Goal: Task Accomplishment & Management: Manage account settings

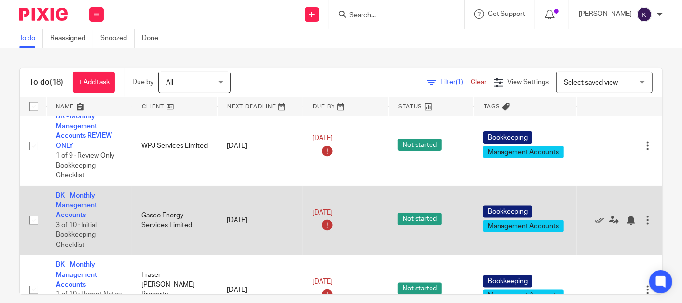
scroll to position [821, 0]
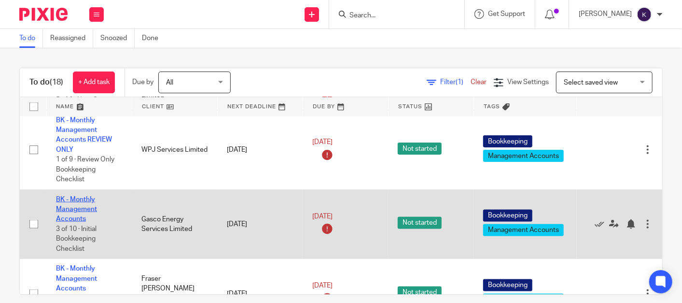
click at [78, 223] on link "BK - Monthly Management Accounts" at bounding box center [76, 209] width 41 height 27
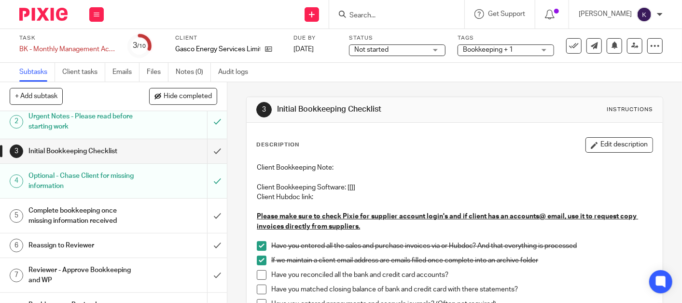
scroll to position [107, 0]
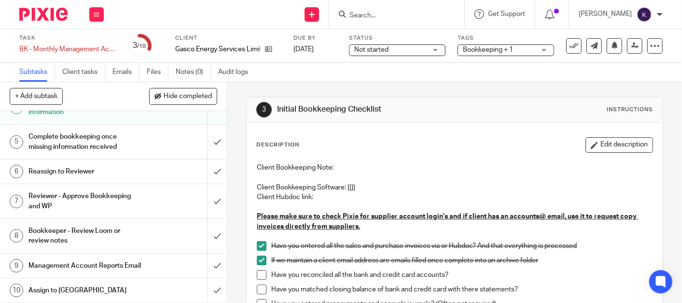
click at [129, 196] on h1 "Reviewer - Approve Bookkeeping and WP" at bounding box center [84, 201] width 113 height 25
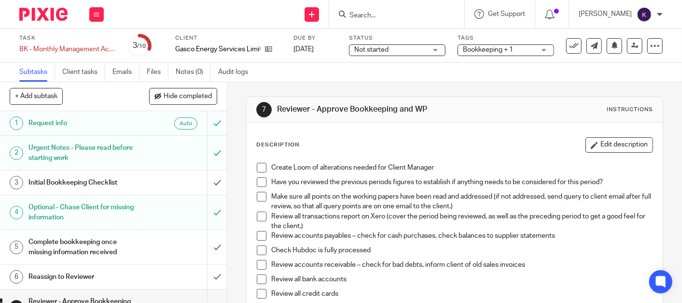
click at [257, 169] on span at bounding box center [262, 168] width 10 height 10
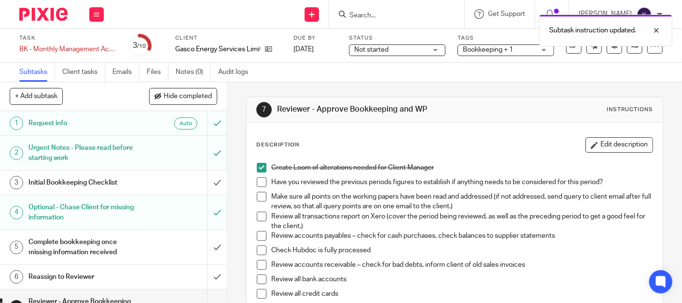
click at [257, 183] on span at bounding box center [262, 182] width 10 height 10
click at [260, 200] on span at bounding box center [262, 197] width 10 height 10
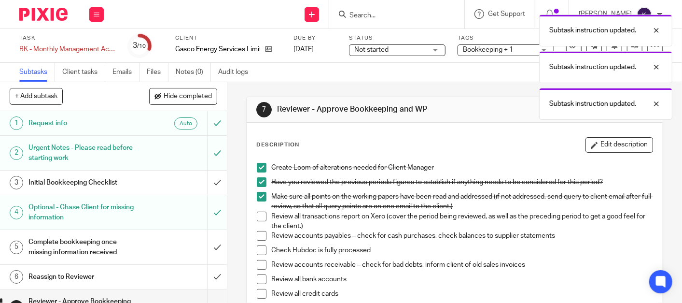
click at [259, 217] on span at bounding box center [262, 216] width 10 height 10
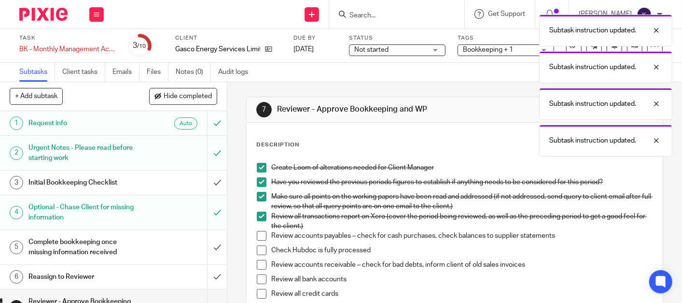
click at [259, 233] on span at bounding box center [262, 236] width 10 height 10
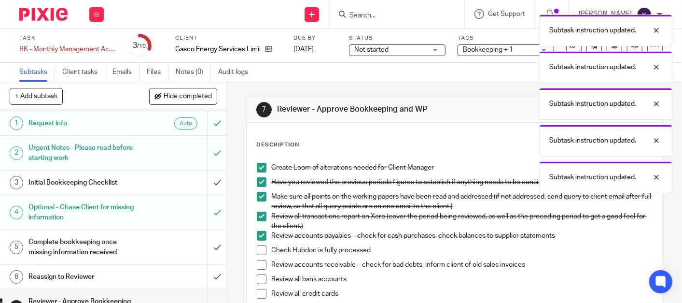
scroll to position [54, 0]
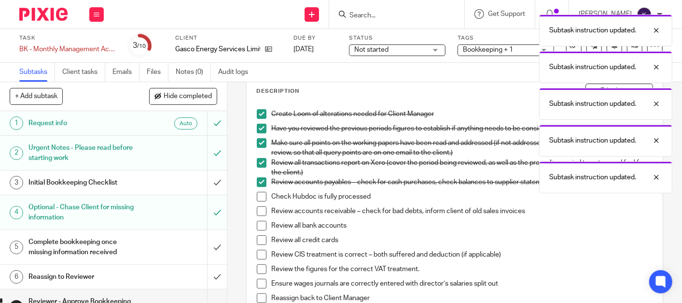
click at [262, 194] on span at bounding box center [262, 197] width 10 height 10
click at [260, 212] on span at bounding box center [262, 211] width 10 height 10
click at [259, 231] on li "Review all bank accounts" at bounding box center [455, 228] width 396 height 14
click at [258, 225] on span at bounding box center [262, 226] width 10 height 10
click at [258, 236] on span at bounding box center [262, 240] width 10 height 10
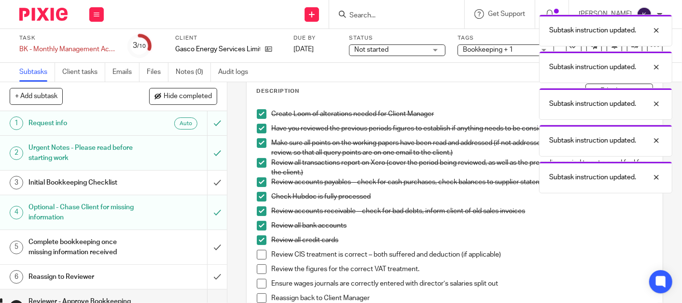
scroll to position [107, 0]
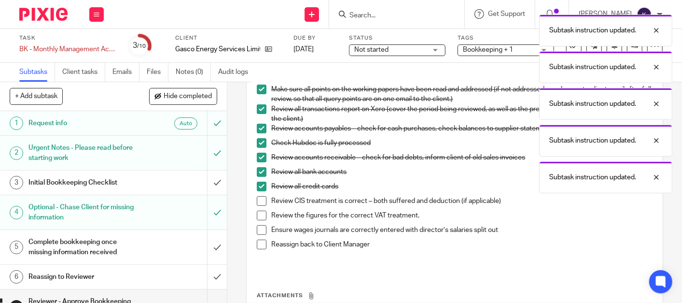
click at [257, 201] on span at bounding box center [262, 201] width 10 height 10
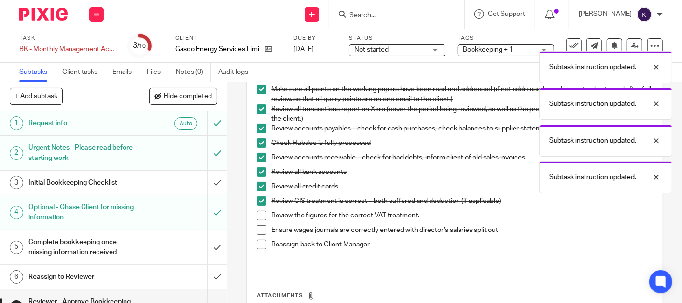
click at [258, 212] on span at bounding box center [262, 215] width 10 height 10
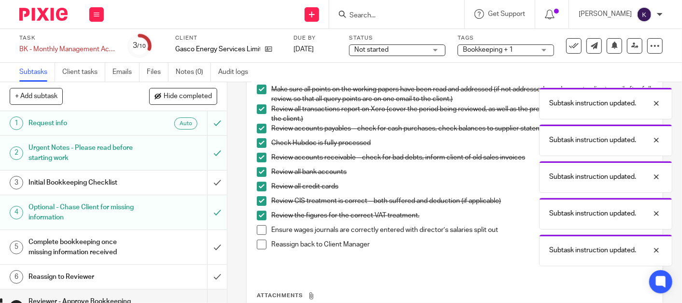
click at [257, 228] on span at bounding box center [262, 230] width 10 height 10
click at [257, 246] on span at bounding box center [262, 244] width 10 height 10
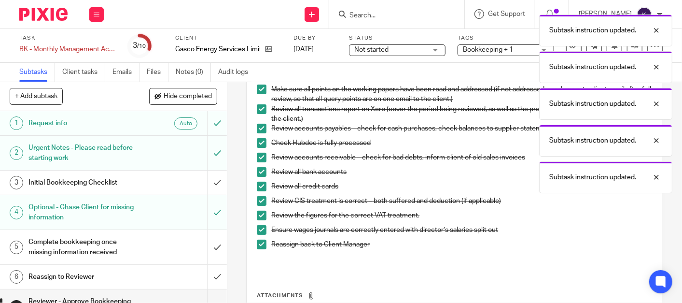
click at [514, 72] on div "Subtask instruction updated. Subtask instruction updated. Subtask instruction u…" at bounding box center [507, 101] width 332 height 183
click at [522, 66] on div "Subtask instruction updated. Subtask instruction updated. Subtask instruction u…" at bounding box center [507, 101] width 332 height 183
click at [534, 79] on div "Subtask instruction updated. Subtask instruction updated. Subtask instruction u…" at bounding box center [507, 101] width 332 height 183
click at [492, 70] on div "Subtask instruction updated. Subtask instruction updated. Subtask instruction u…" at bounding box center [507, 101] width 332 height 183
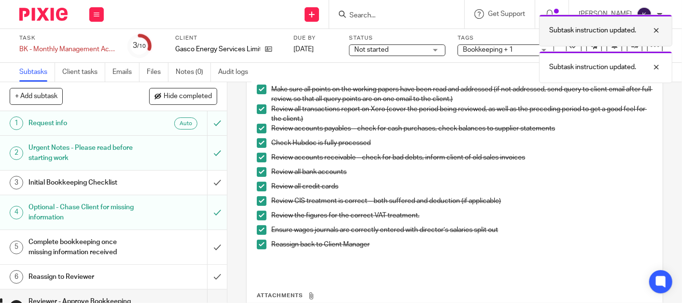
click at [653, 31] on div at bounding box center [649, 31] width 26 height 12
click at [657, 32] on div at bounding box center [649, 31] width 26 height 12
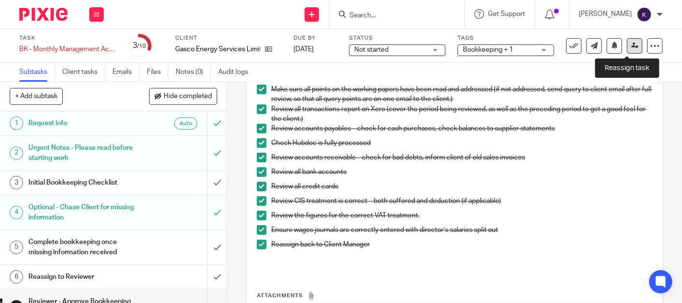
click at [631, 44] on icon at bounding box center [634, 45] width 7 height 7
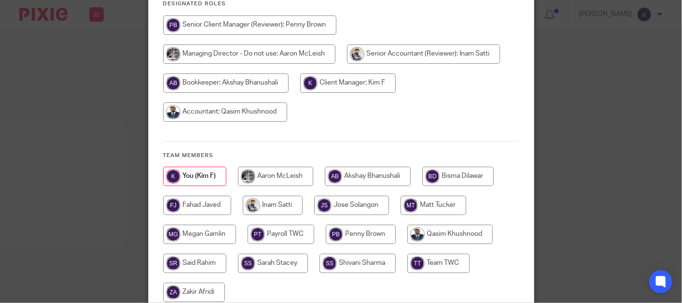
scroll to position [161, 0]
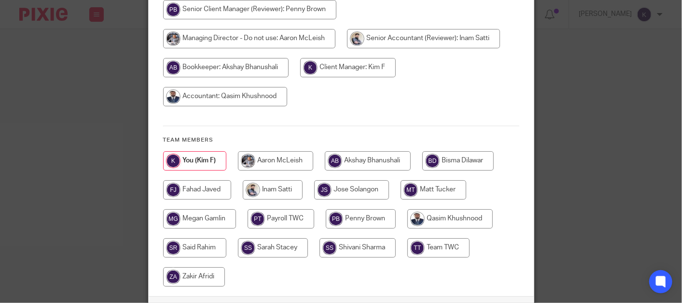
click at [372, 151] on input "radio" at bounding box center [368, 160] width 86 height 19
radio input "true"
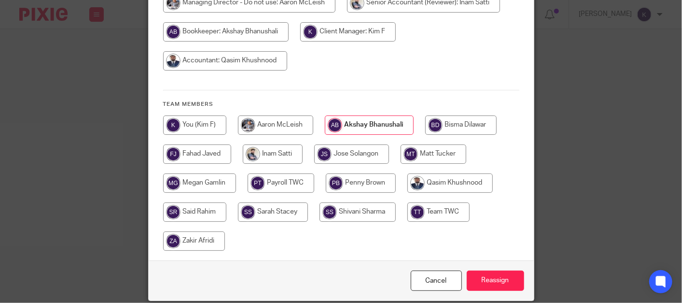
scroll to position [224, 0]
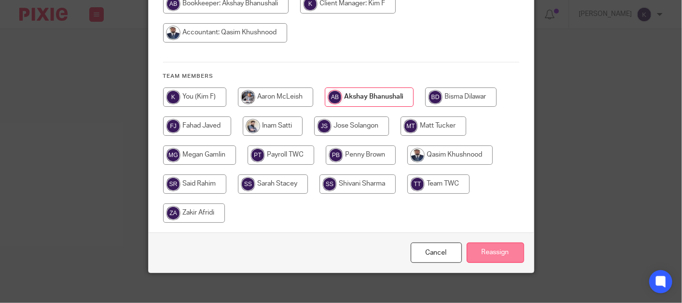
click at [484, 242] on input "Reassign" at bounding box center [495, 252] width 57 height 21
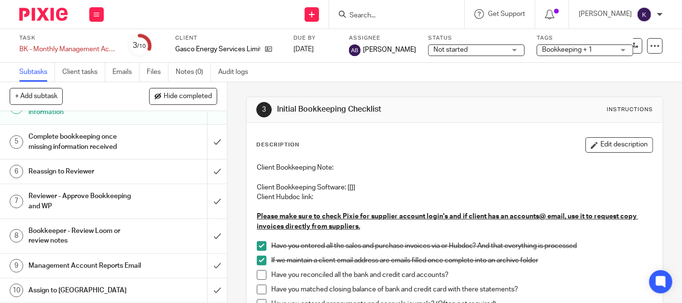
click at [33, 77] on link "Subtasks" at bounding box center [37, 72] width 36 height 19
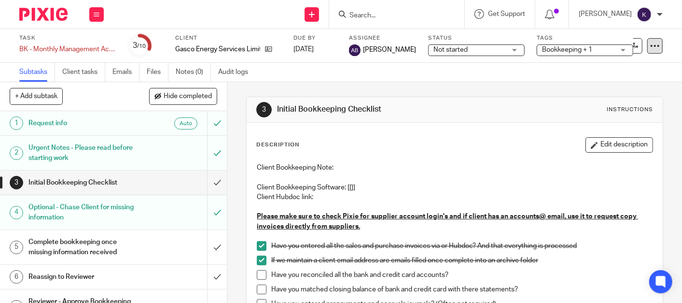
click at [650, 47] on icon at bounding box center [655, 46] width 10 height 10
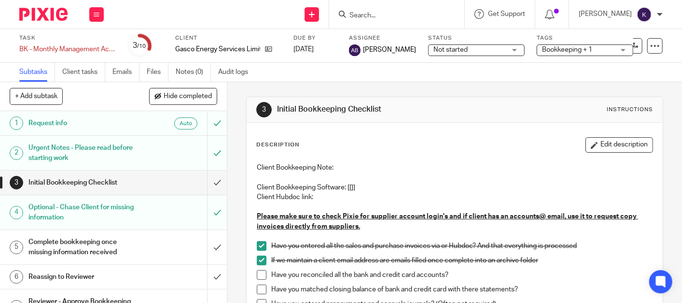
click at [526, 176] on p at bounding box center [455, 177] width 396 height 10
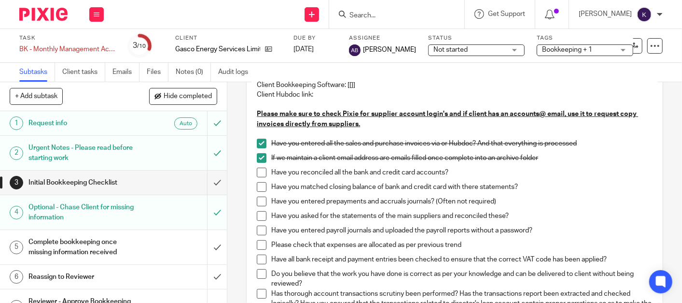
scroll to position [107, 0]
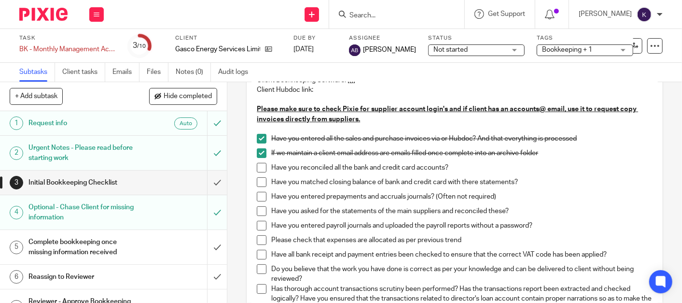
click at [354, 149] on p "If we maintain a client email address are emails filled once complete into an a…" at bounding box center [461, 153] width 381 height 10
